Goal: Book appointment/travel/reservation

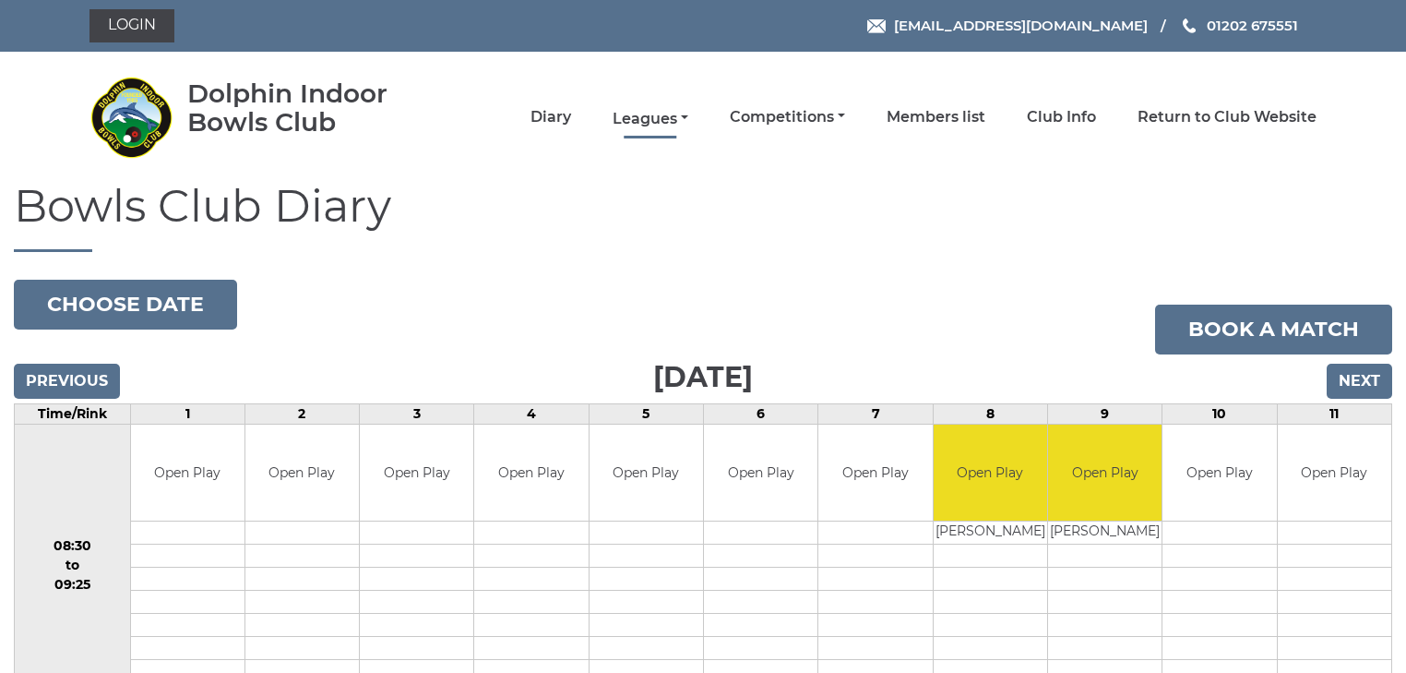
click at [628, 114] on link "Leagues" at bounding box center [651, 119] width 76 height 20
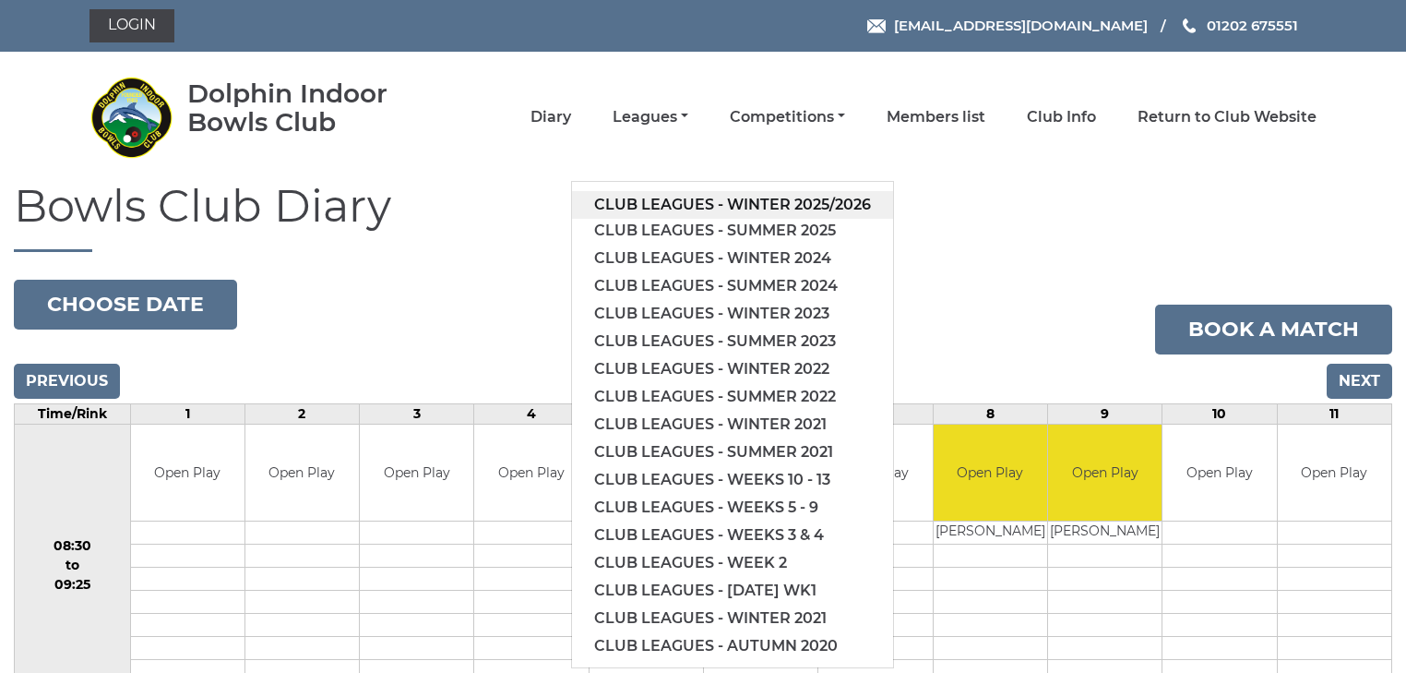
click at [651, 202] on link "Club leagues - Winter 2025/2026" at bounding box center [732, 205] width 321 height 28
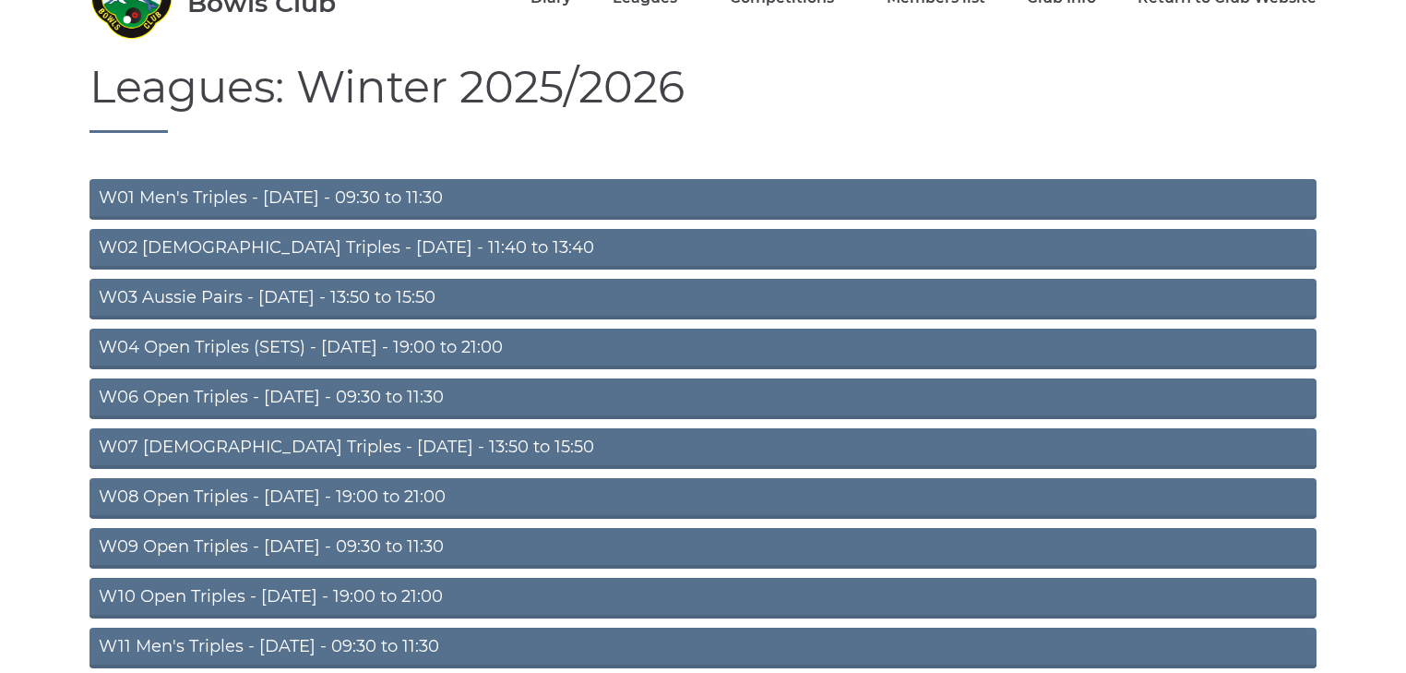
scroll to position [221, 0]
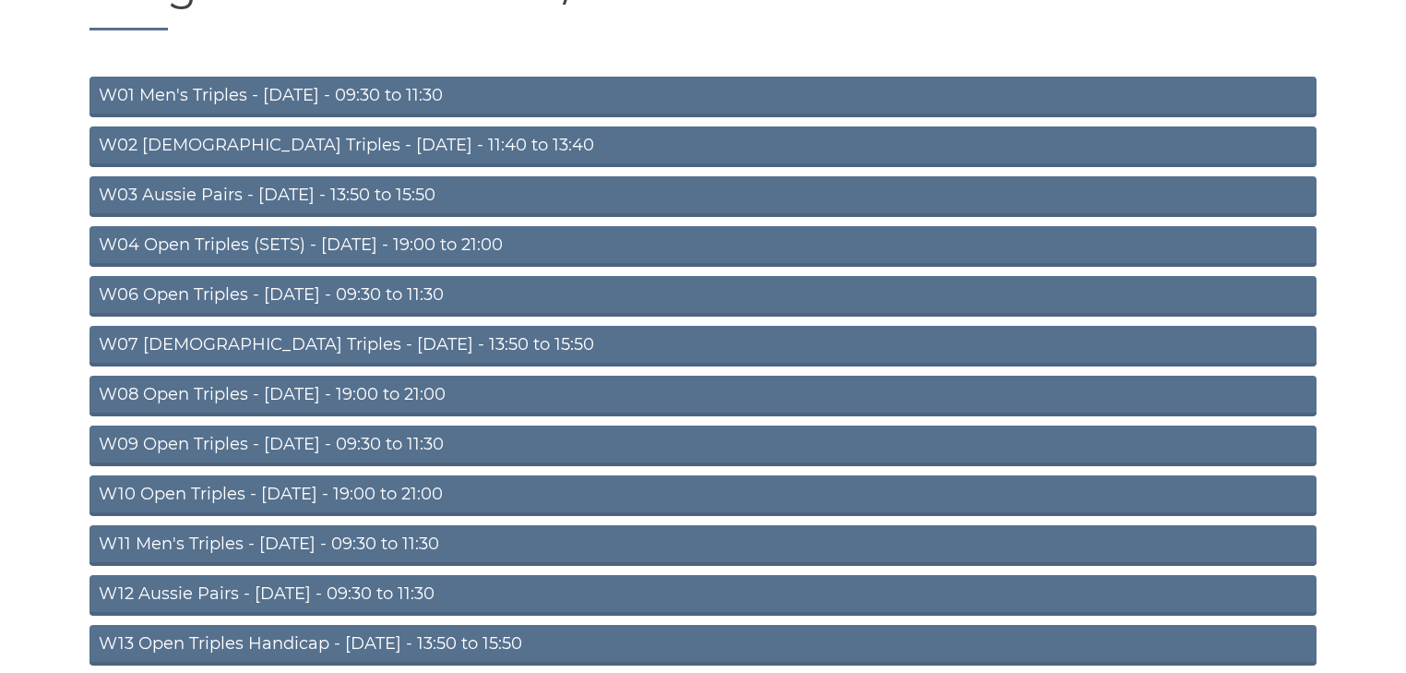
click at [304, 444] on link "W09 Open Triples - [DATE] - 09:30 to 11:30" at bounding box center [703, 445] width 1227 height 41
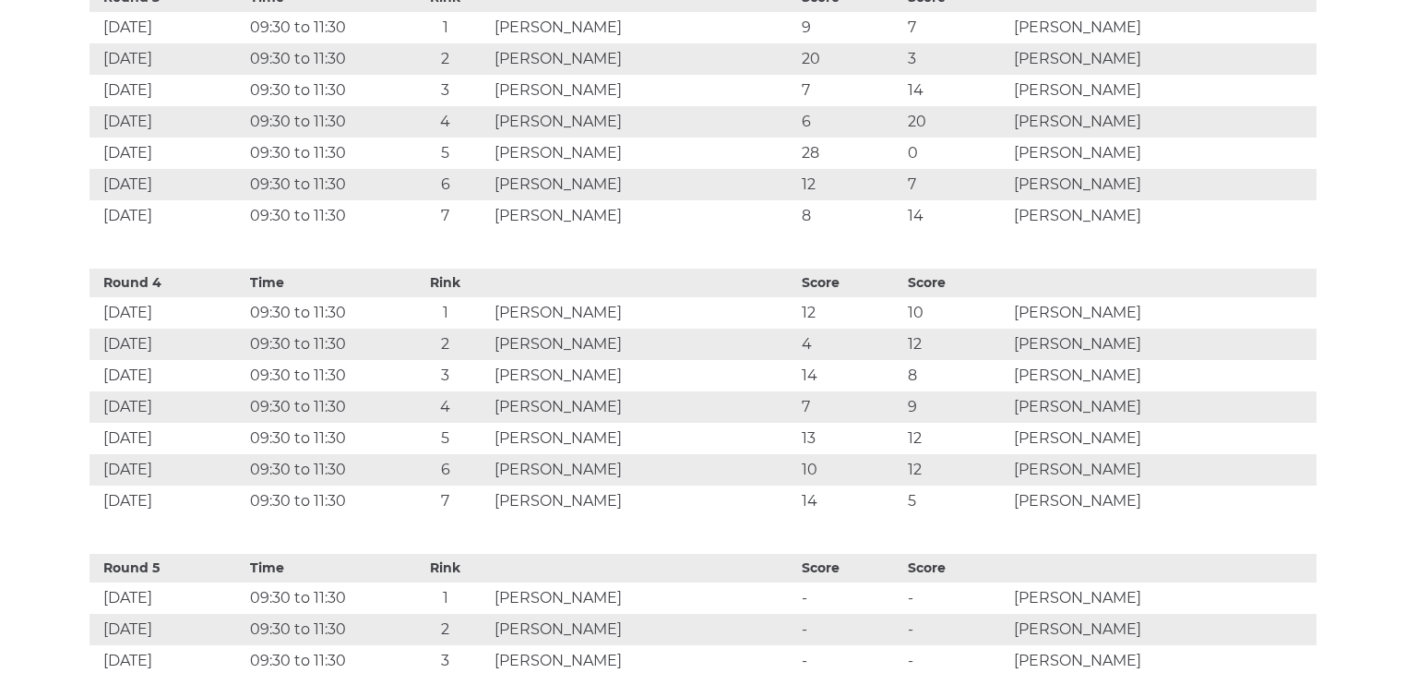
scroll to position [1624, 0]
drag, startPoint x: 1404, startPoint y: 155, endPoint x: 1417, endPoint y: 136, distance: 23.3
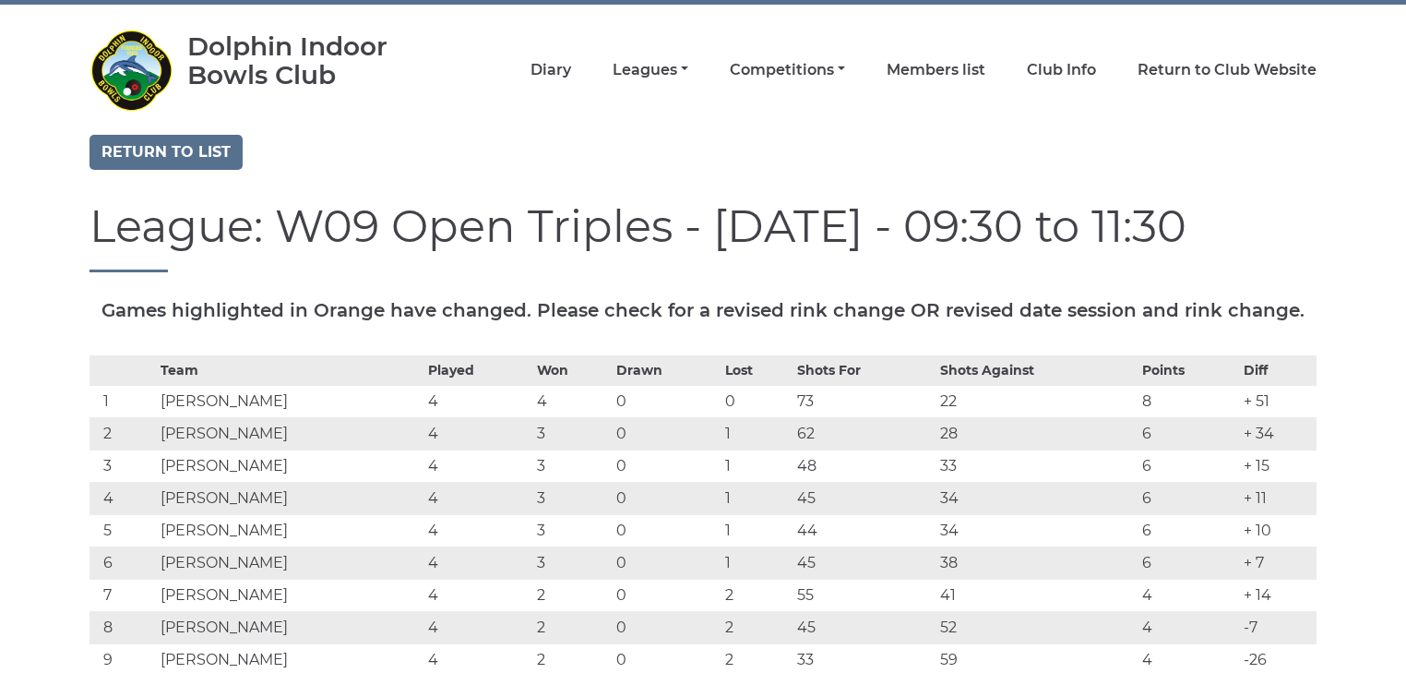
scroll to position [0, 0]
